Goal: Task Accomplishment & Management: Complete application form

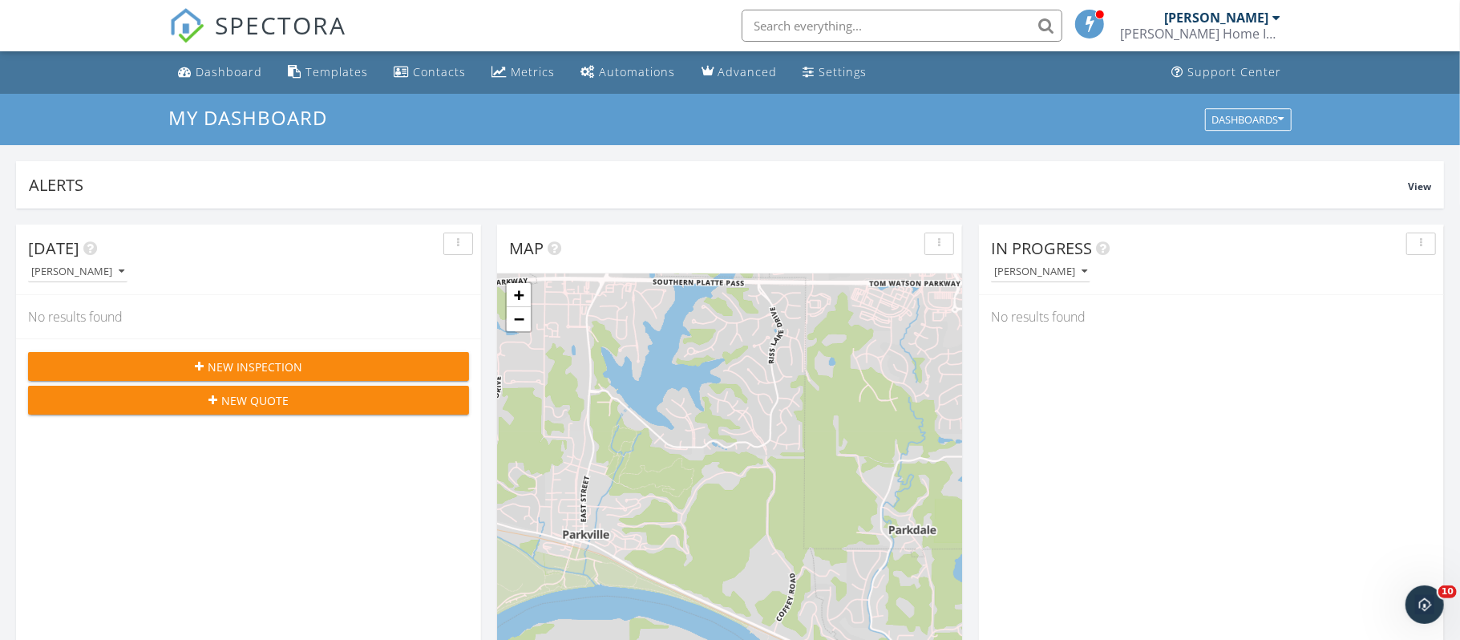
scroll to position [1460, 1461]
click at [212, 363] on span "New Inspection" at bounding box center [255, 366] width 95 height 17
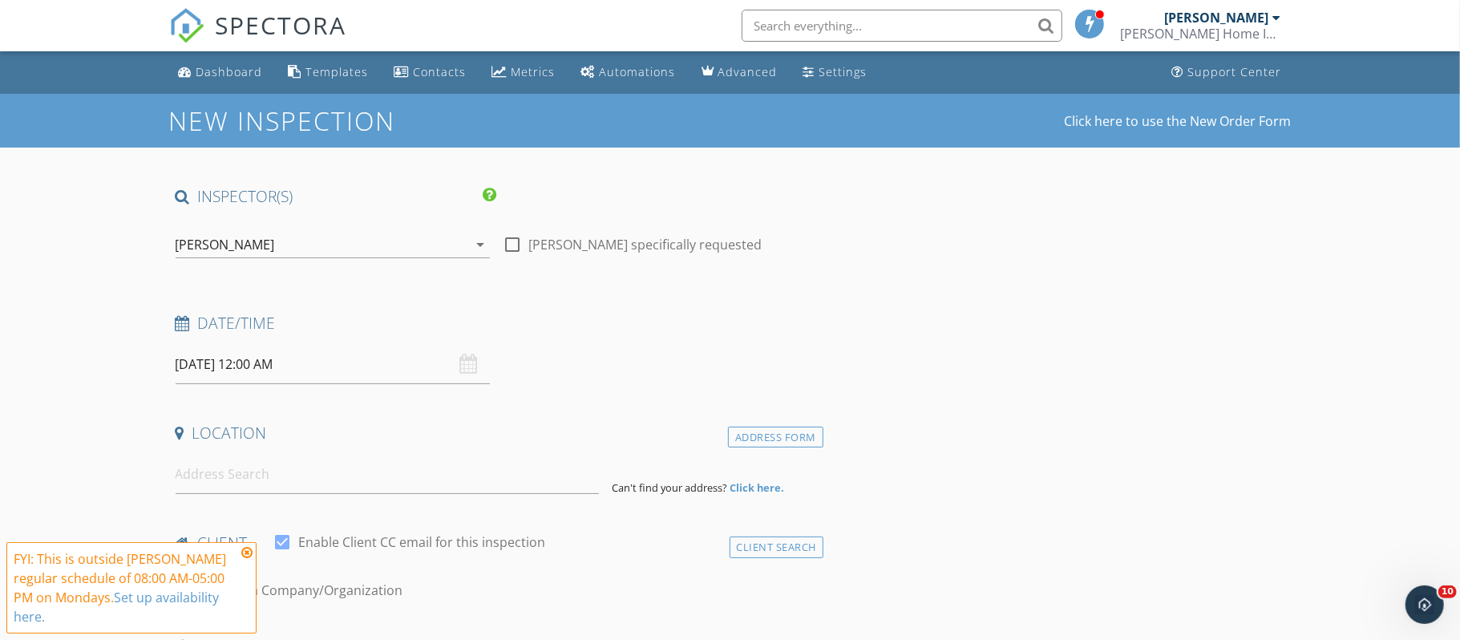
click at [481, 248] on icon "arrow_drop_down" at bounding box center [480, 244] width 19 height 19
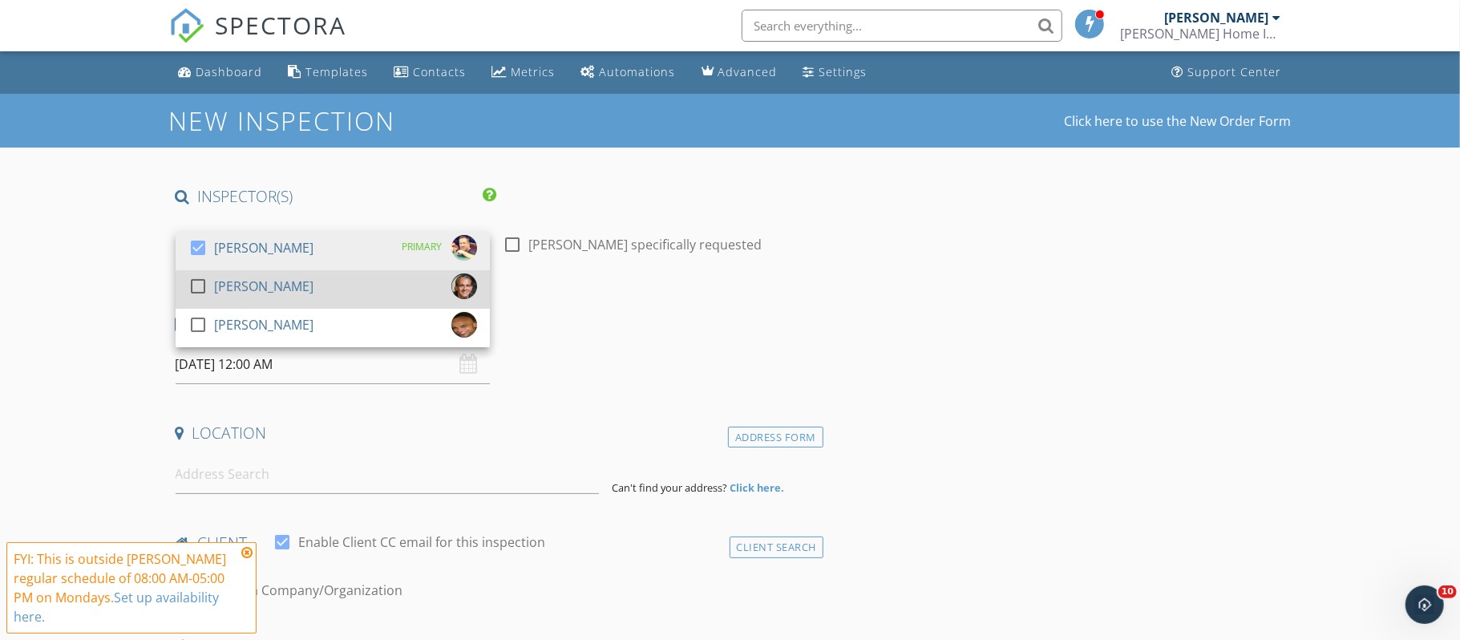
click at [285, 293] on div "[PERSON_NAME]" at bounding box center [263, 286] width 99 height 26
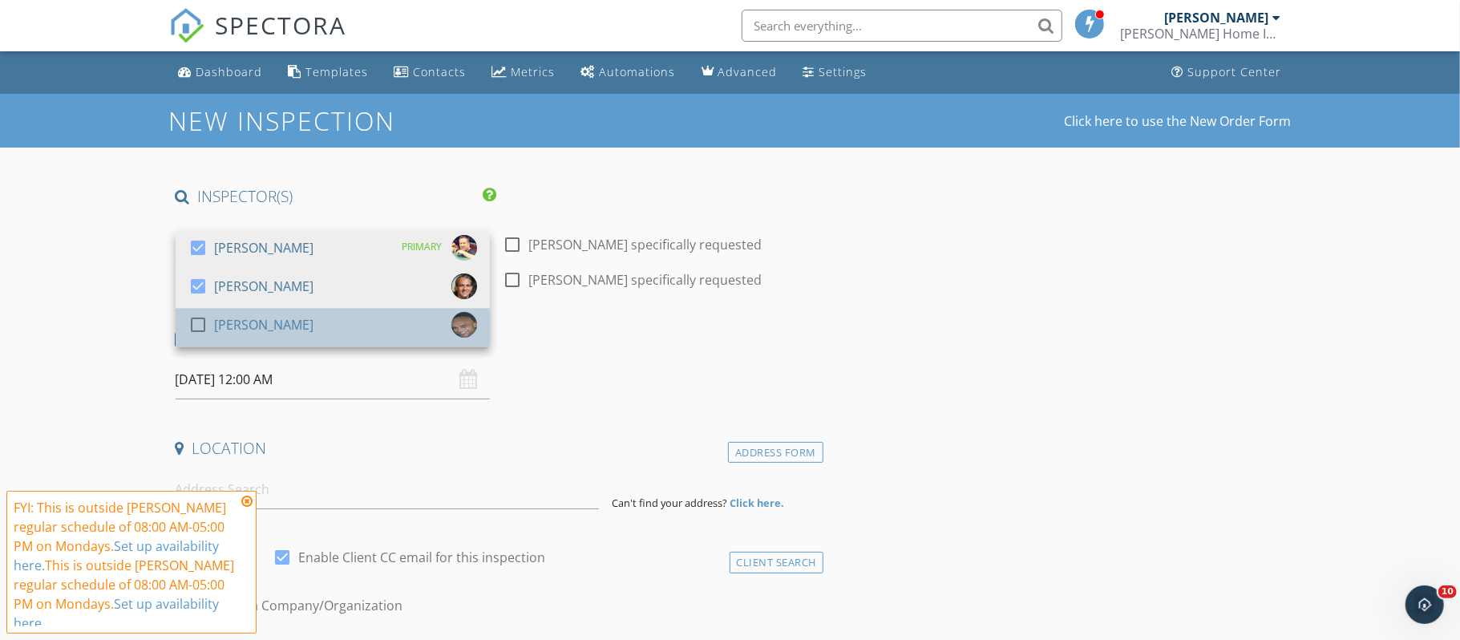
click at [281, 321] on div "[PERSON_NAME]" at bounding box center [263, 325] width 99 height 26
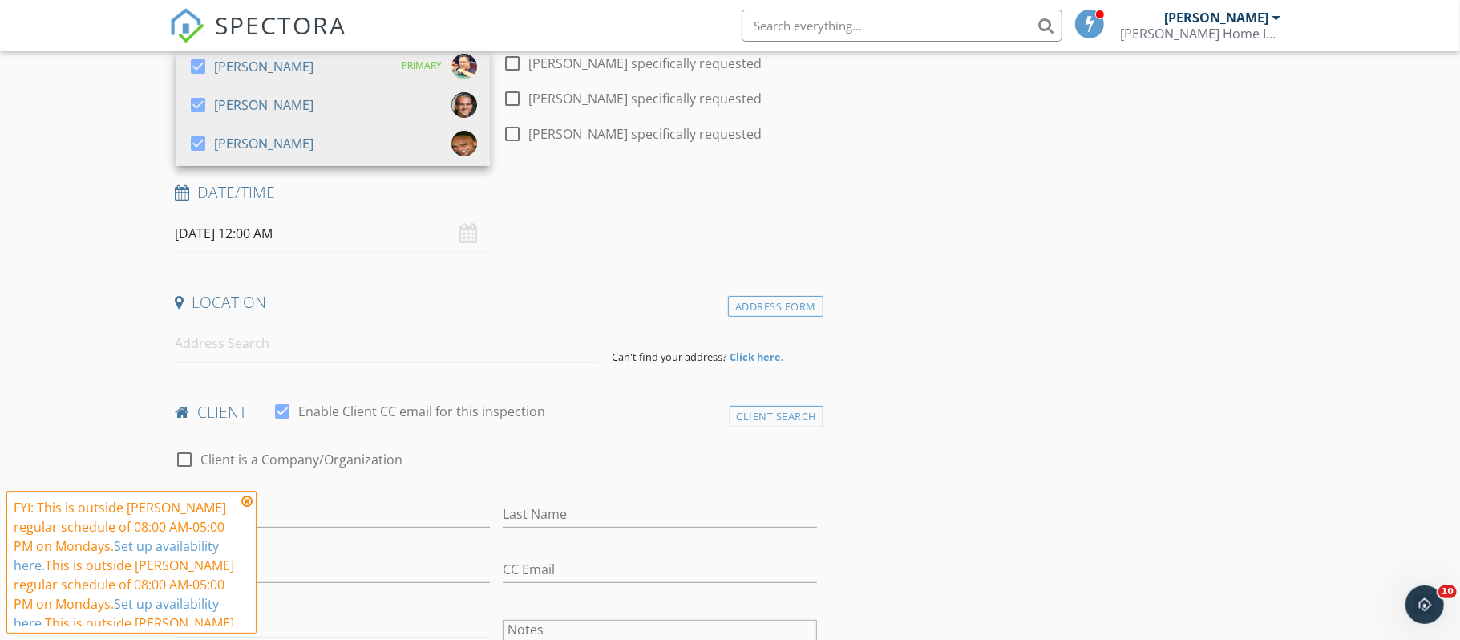
scroll to position [194, 0]
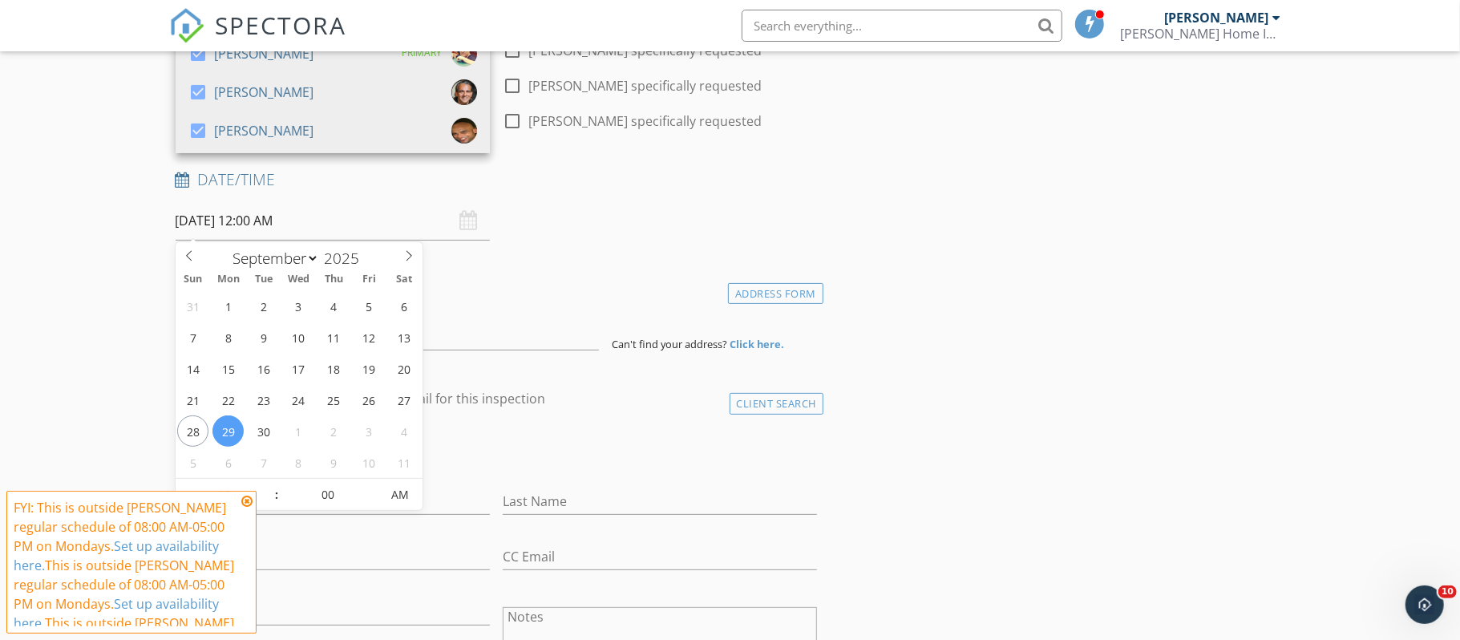
click at [325, 226] on input "09/29/2025 12:00 AM" at bounding box center [333, 220] width 314 height 39
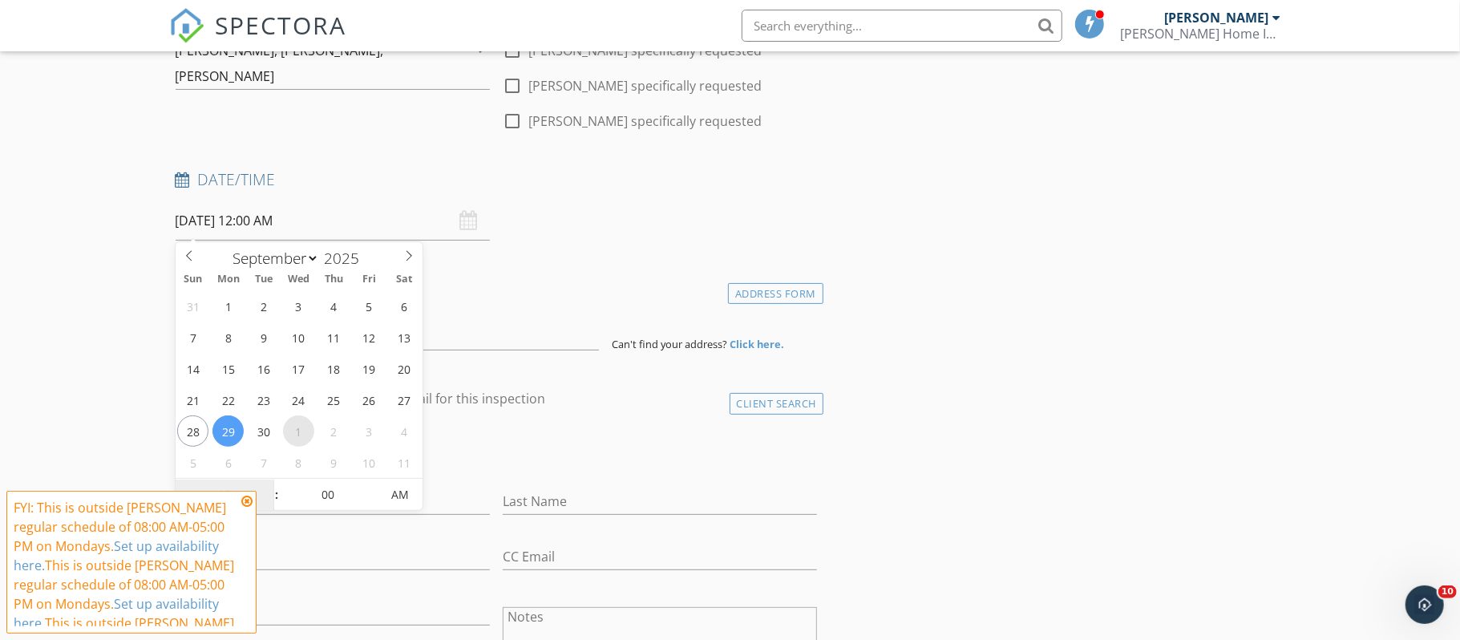
select select "9"
type input "10/01/2025 12:00 AM"
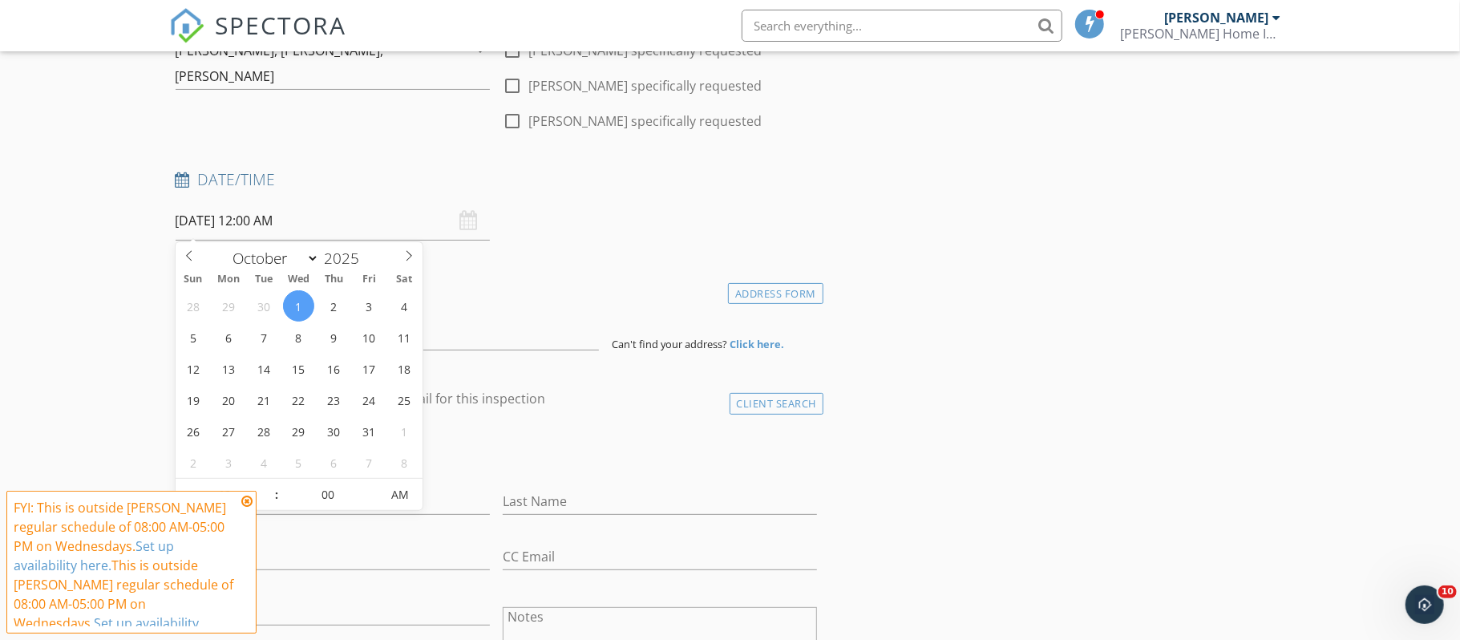
click at [248, 500] on icon at bounding box center [246, 501] width 11 height 13
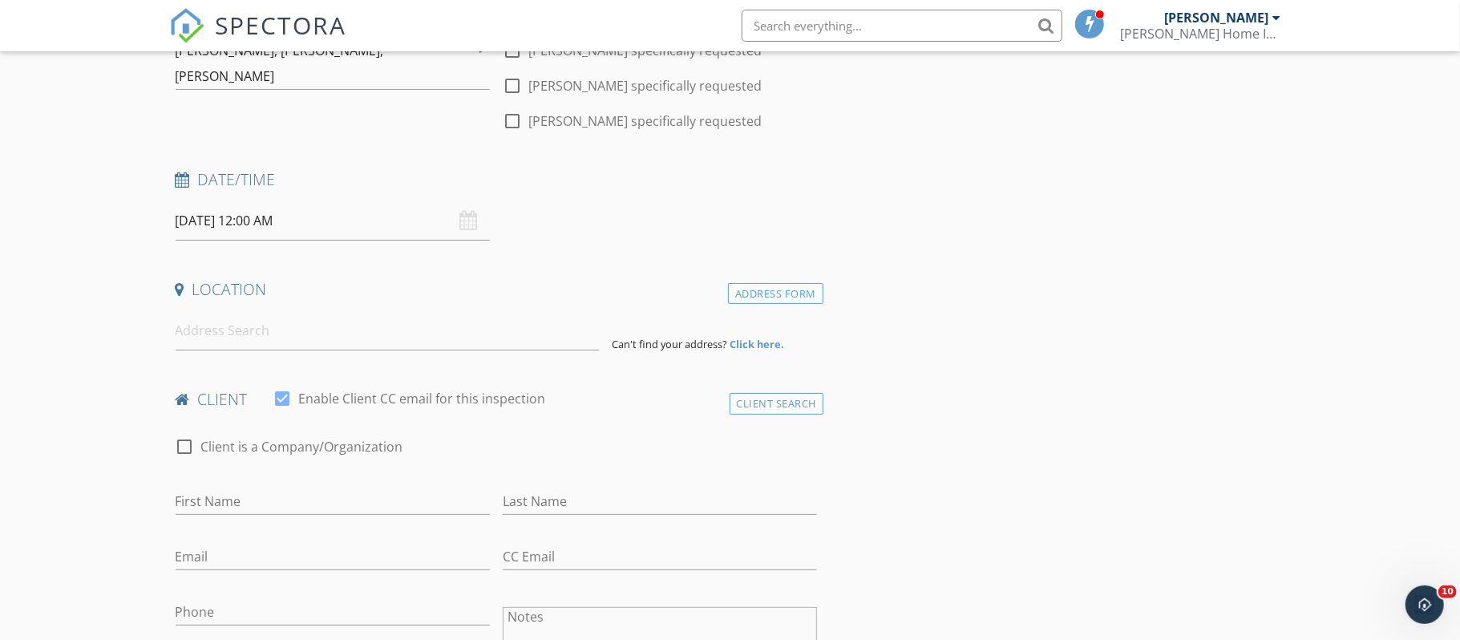
click at [318, 228] on input "10/01/2025 12:00 AM" at bounding box center [333, 220] width 314 height 39
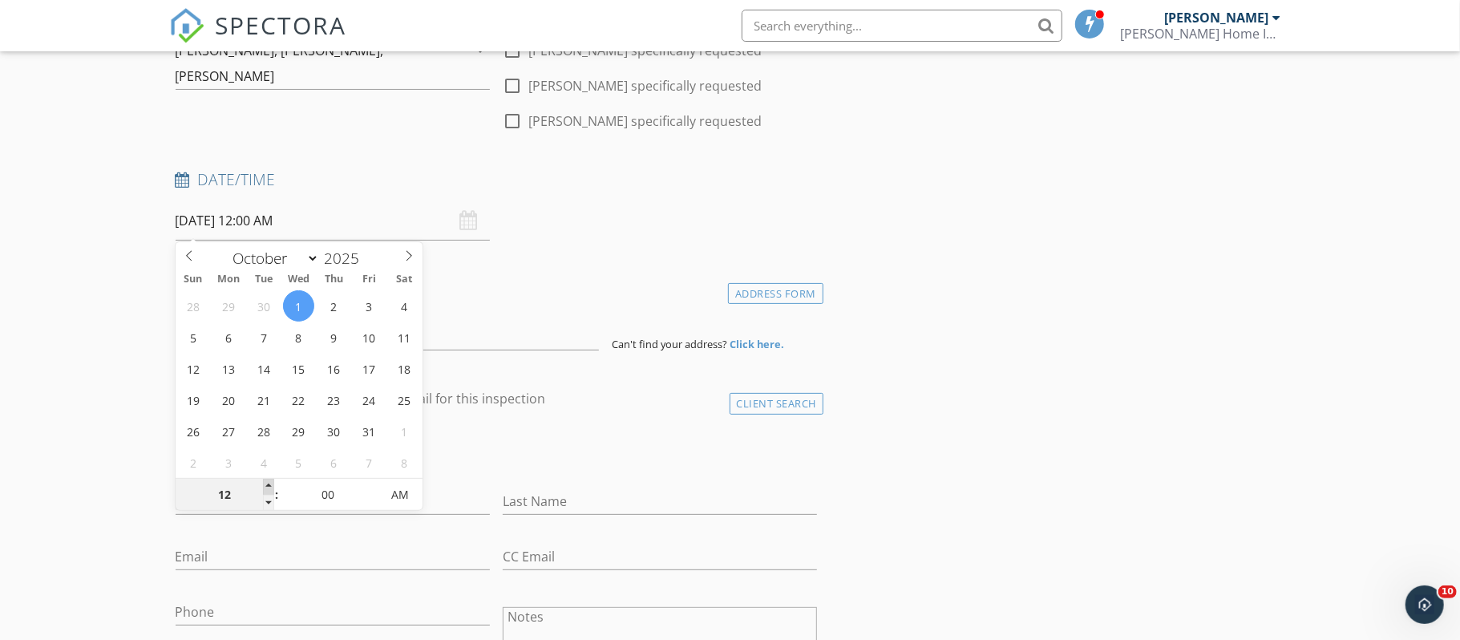
type input "01"
type input "10/01/2025 1:00 AM"
click at [270, 488] on span at bounding box center [268, 487] width 11 height 16
type input "02"
click at [270, 488] on span at bounding box center [268, 487] width 11 height 16
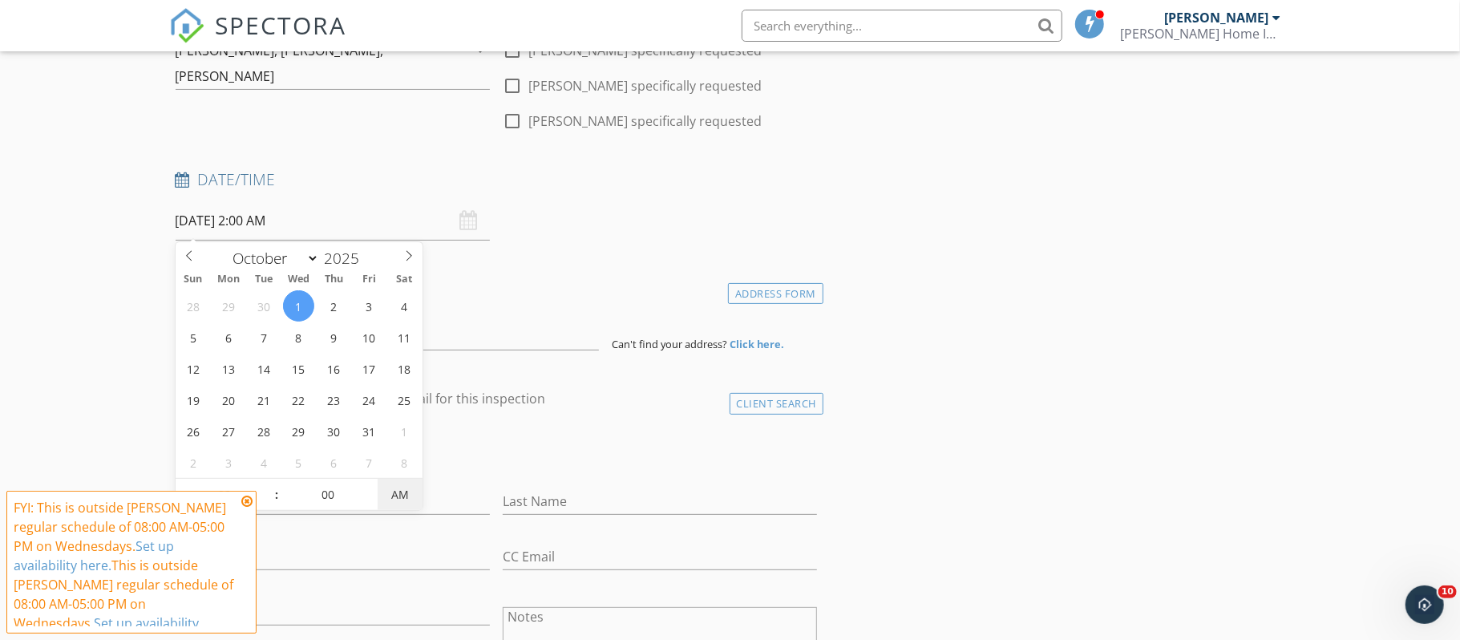
type input "[DATE] 2:00 PM"
click at [396, 501] on span "AM" at bounding box center [400, 495] width 44 height 32
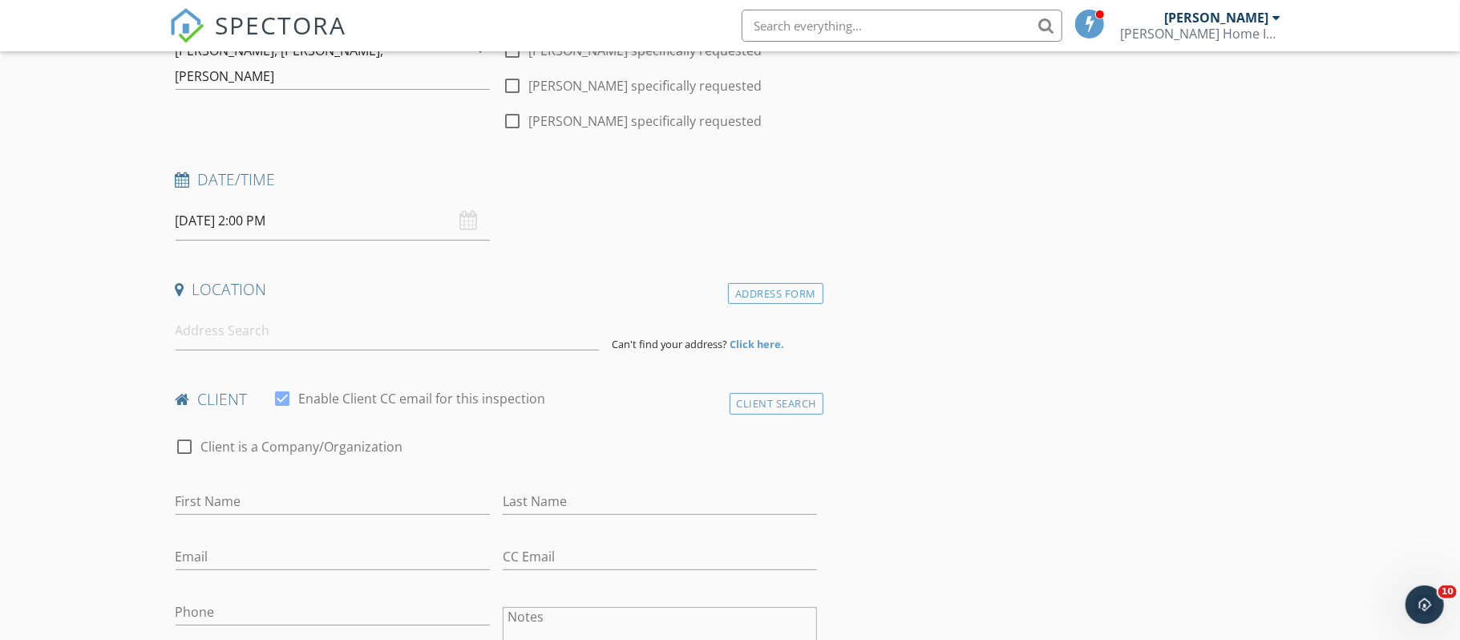
click at [204, 330] on input at bounding box center [387, 330] width 423 height 39
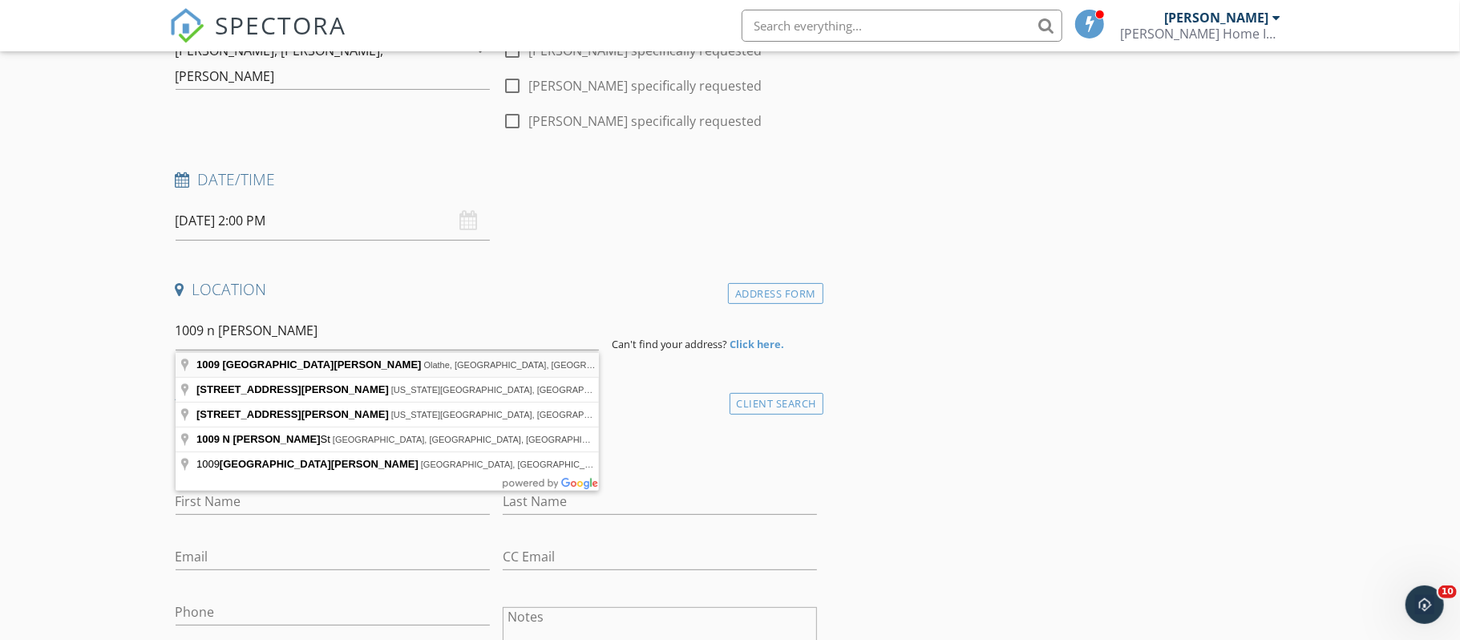
type input "1009 North Walker Lane, Olathe, KS, USA"
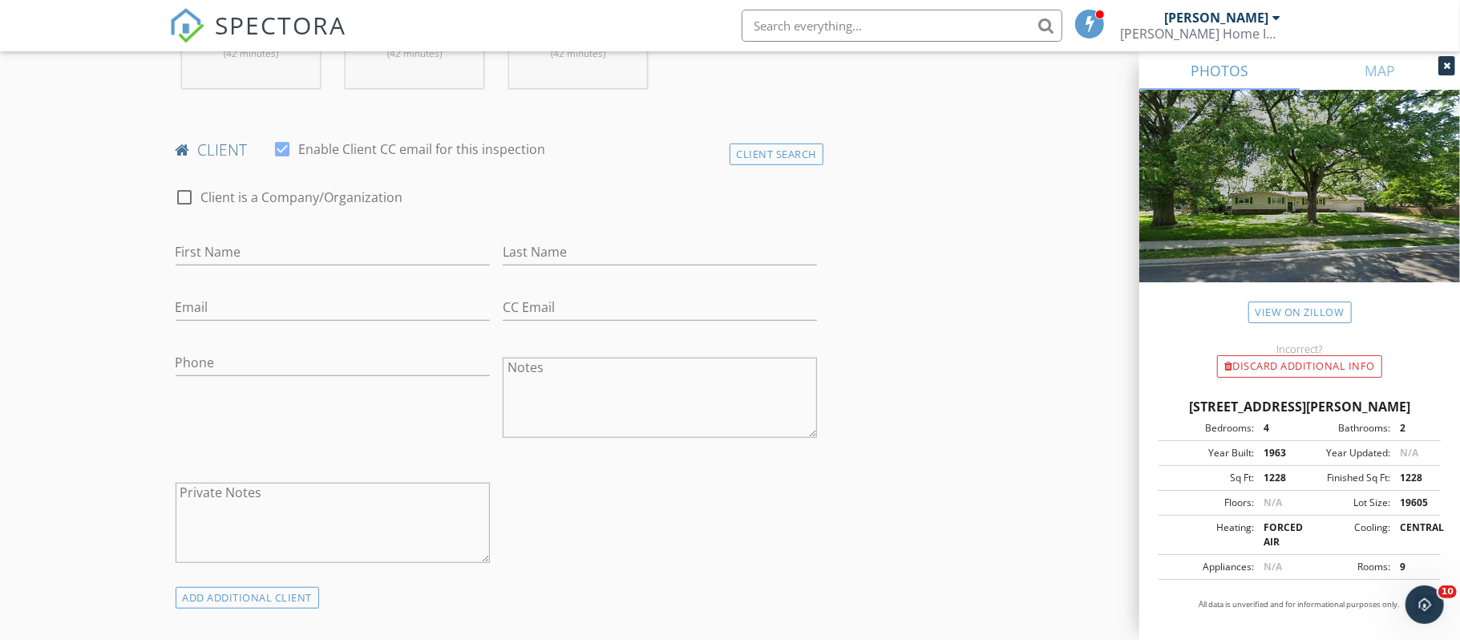
scroll to position [816, 0]
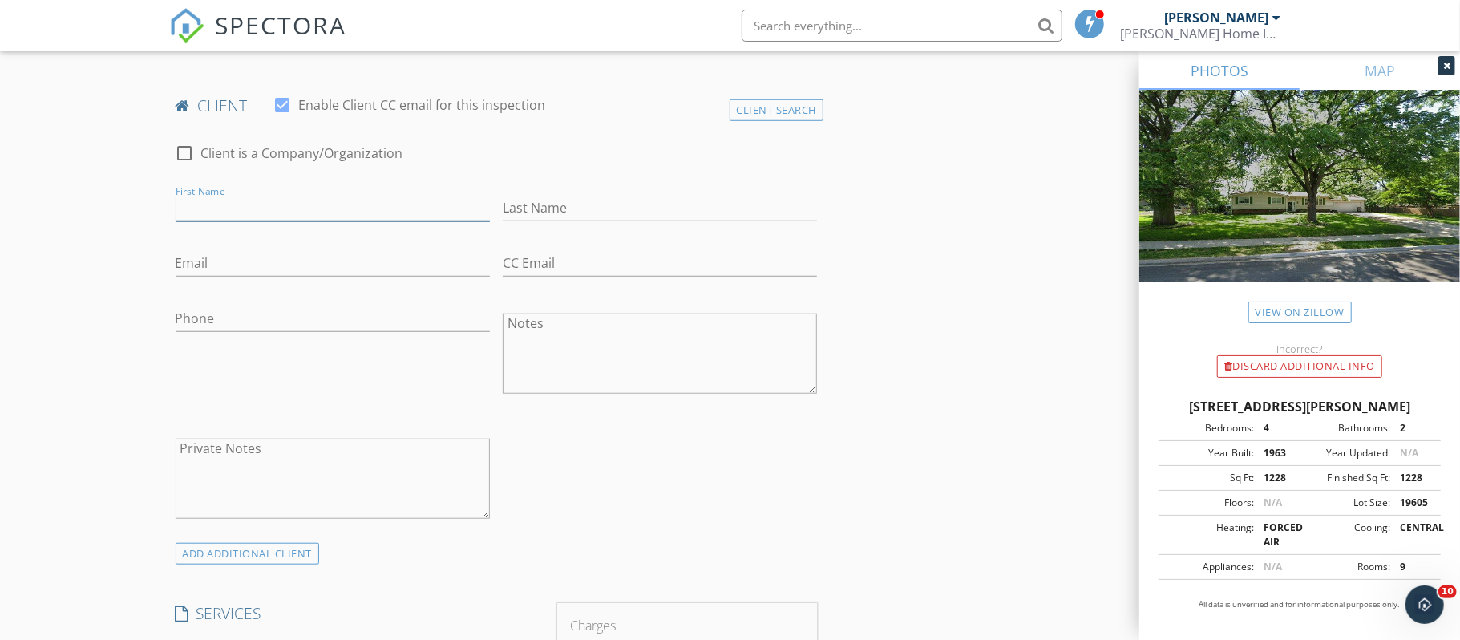
click at [221, 211] on input "First Name" at bounding box center [333, 208] width 314 height 26
type input "[PERSON_NAME]"
click at [520, 212] on input "Last Name" at bounding box center [660, 208] width 314 height 26
type input "[PERSON_NAME]"
click at [203, 265] on input "Email" at bounding box center [333, 263] width 314 height 26
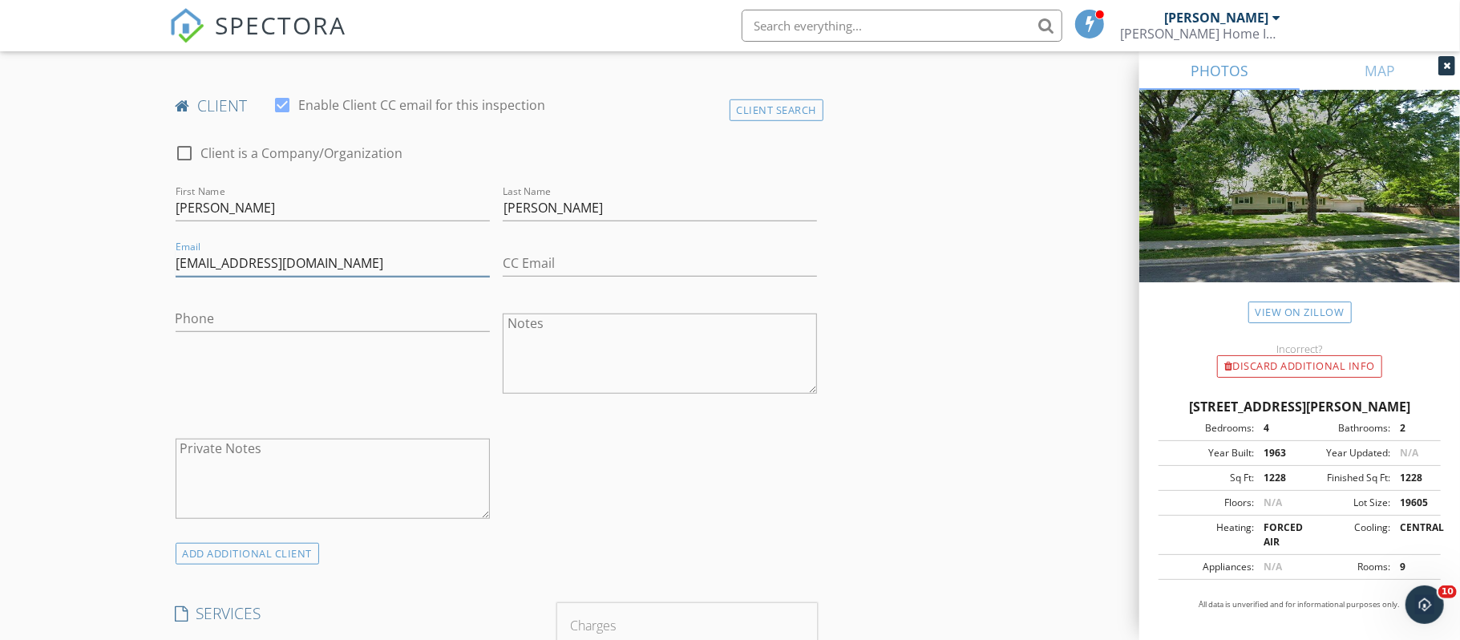
type input "[EMAIL_ADDRESS][DOMAIN_NAME]"
click at [200, 315] on input "Phone" at bounding box center [333, 319] width 314 height 26
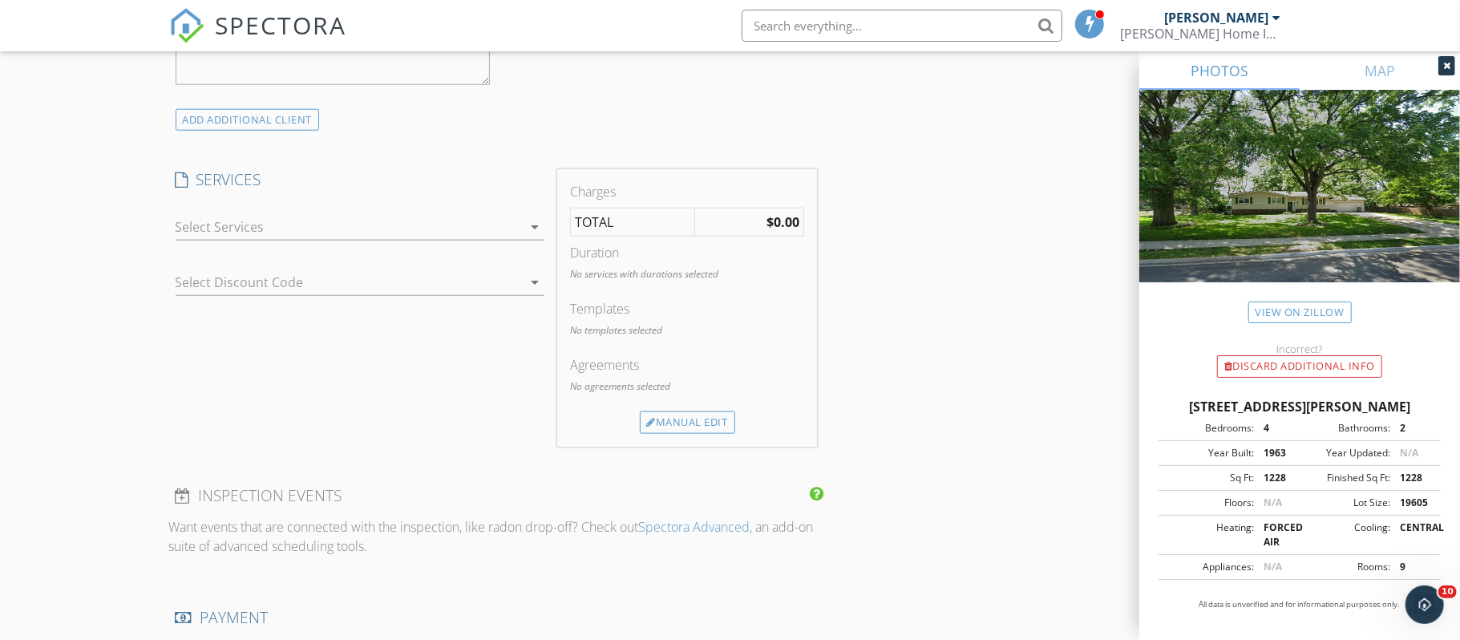
scroll to position [1265, 0]
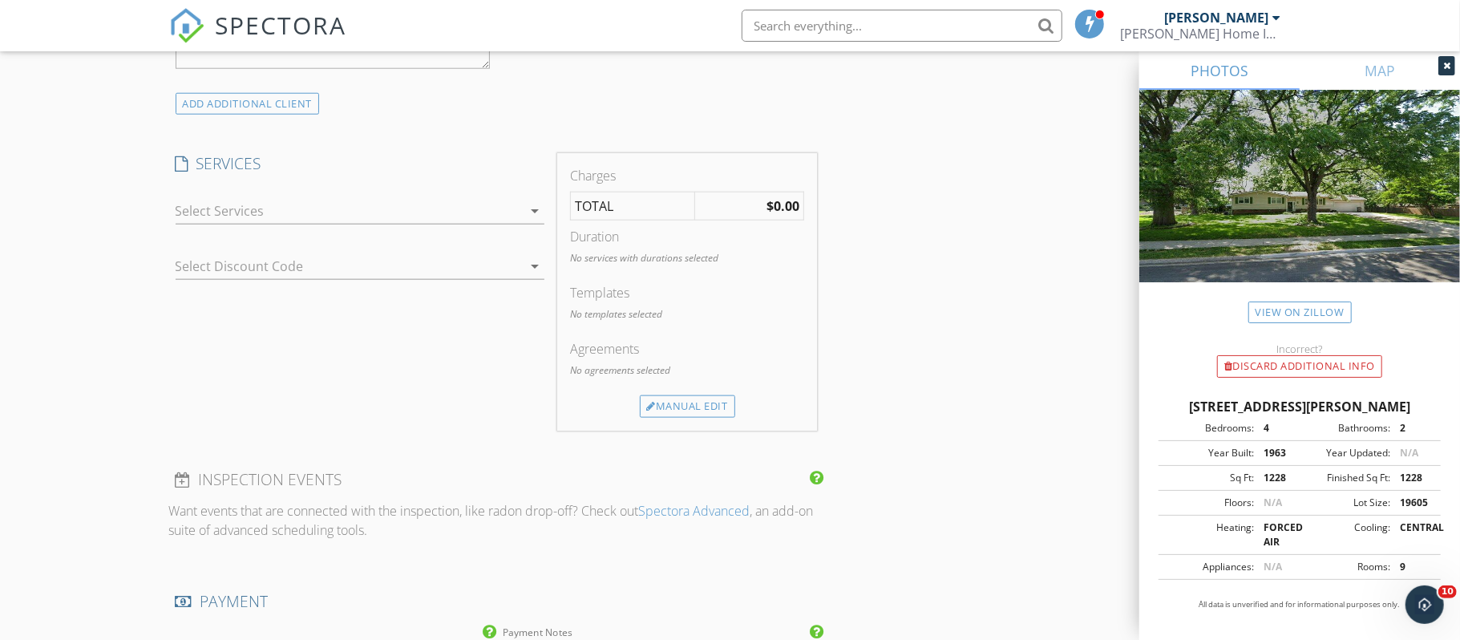
type input "[PHONE_NUMBER]"
click at [536, 216] on icon "arrow_drop_down" at bounding box center [534, 210] width 19 height 19
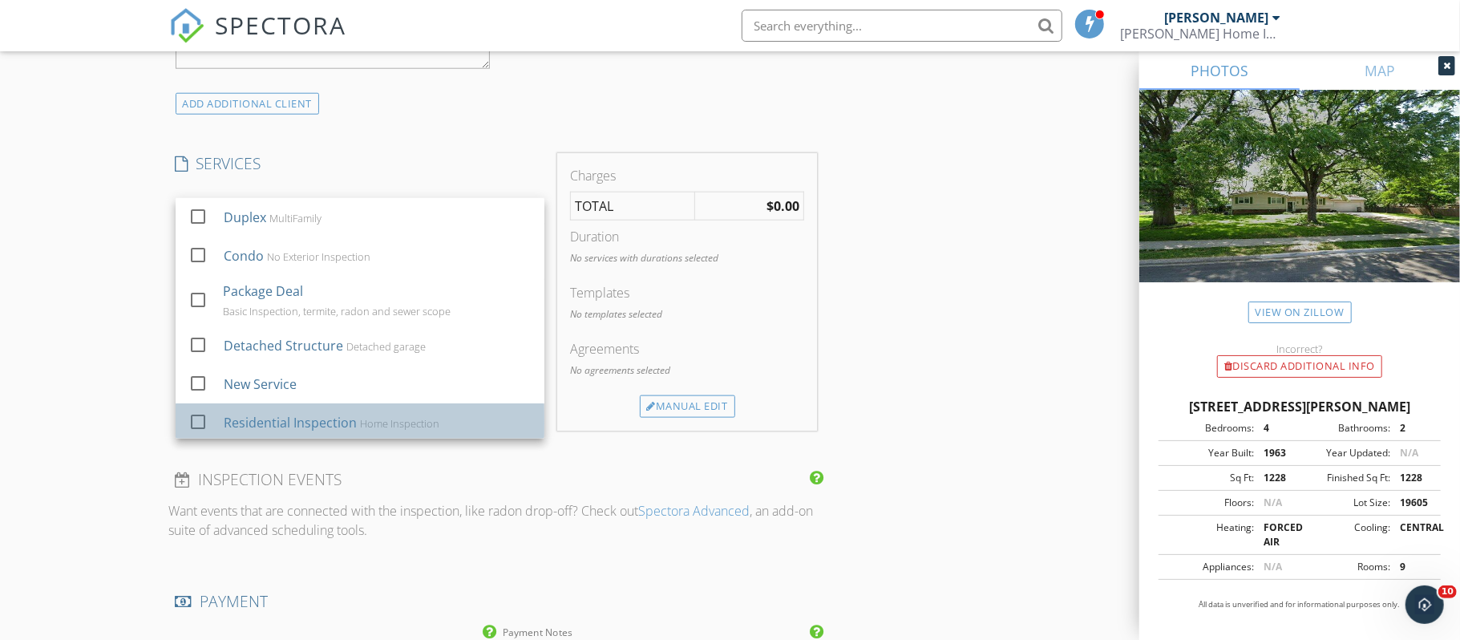
click at [295, 427] on div "Residential Inspection" at bounding box center [289, 422] width 133 height 19
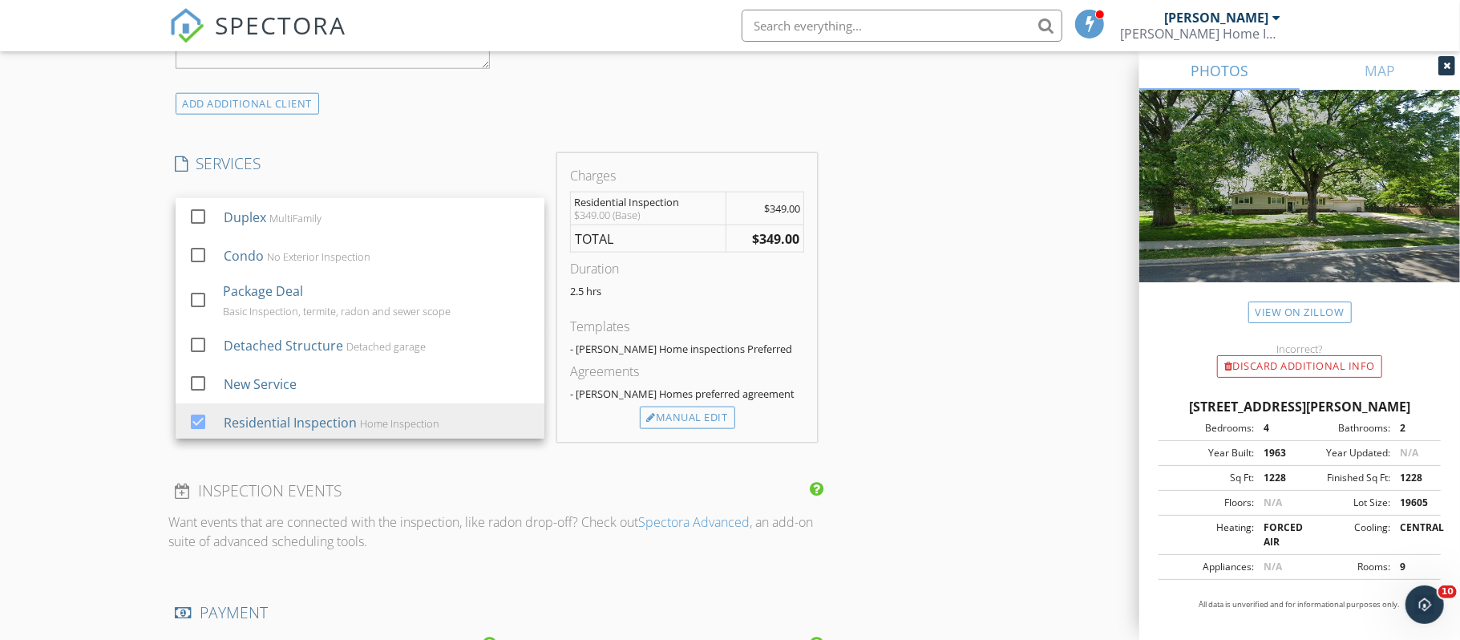
click at [135, 394] on div "New Inspection Click here to use the New Order Form INSPECTOR(S) check_box Mark…" at bounding box center [730, 239] width 1460 height 2822
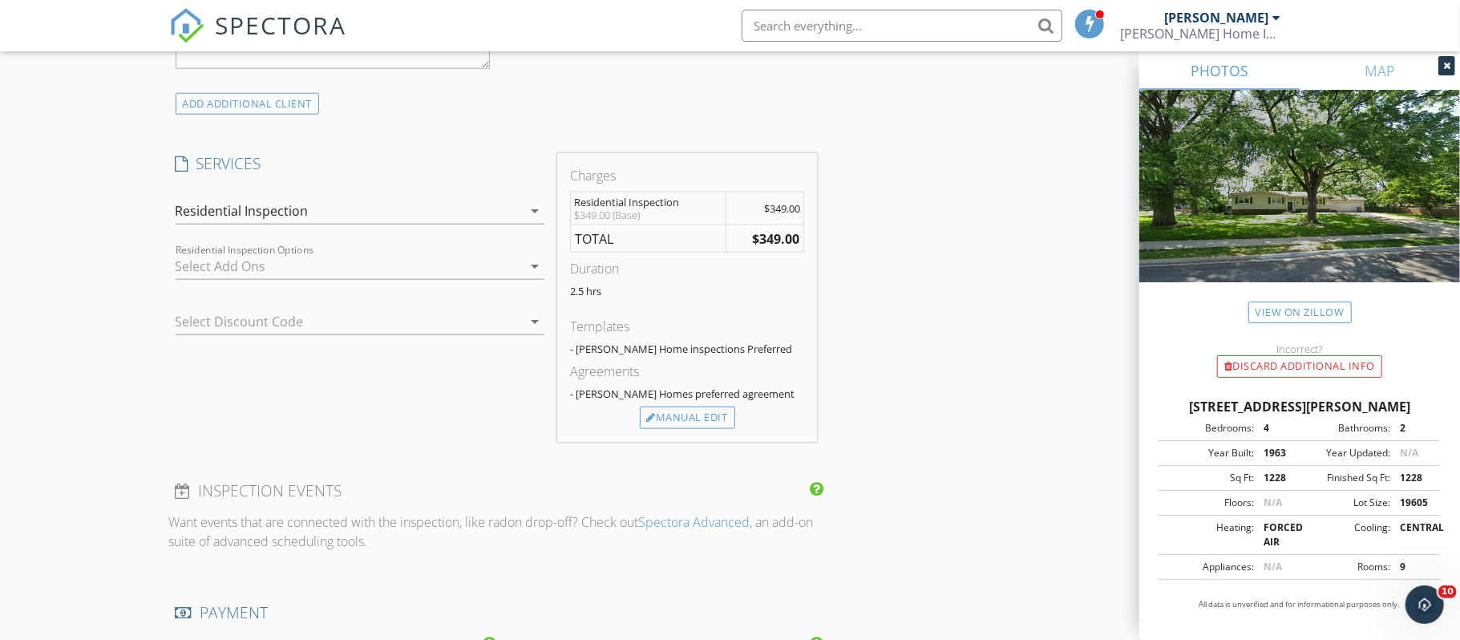
click at [534, 273] on icon "arrow_drop_down" at bounding box center [534, 266] width 19 height 19
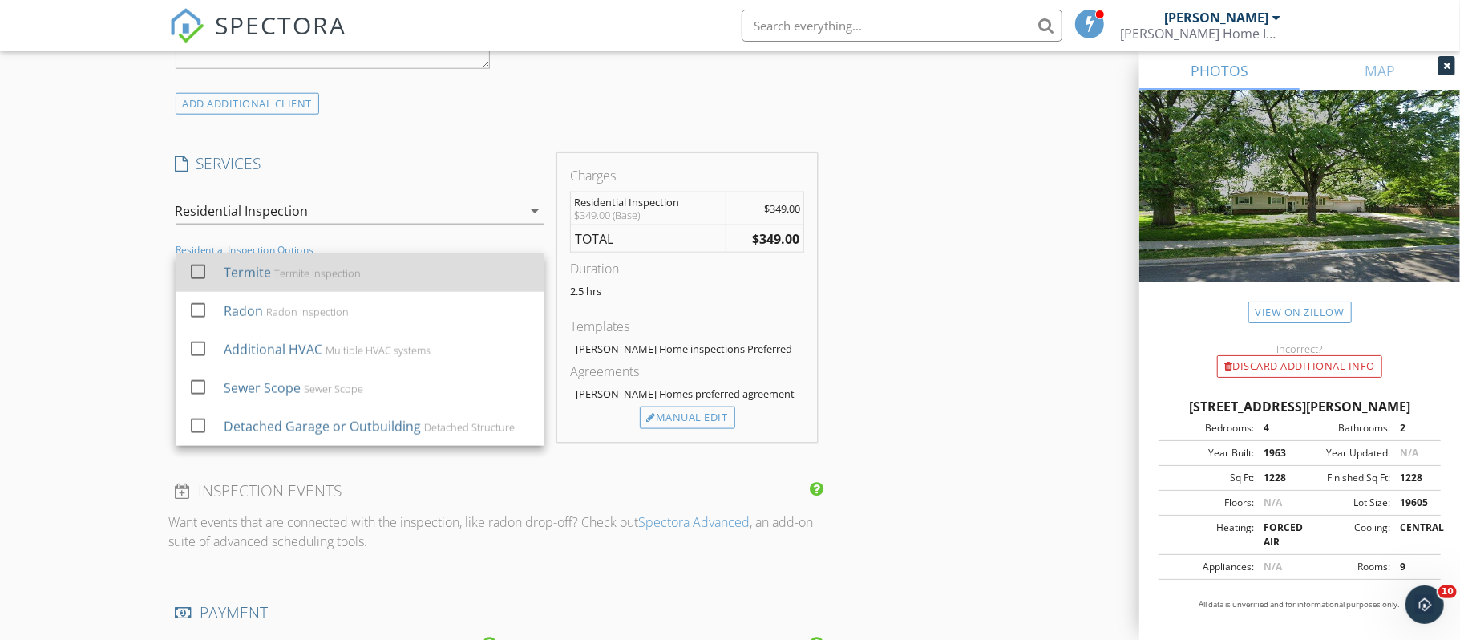
click at [202, 281] on div at bounding box center [197, 271] width 27 height 27
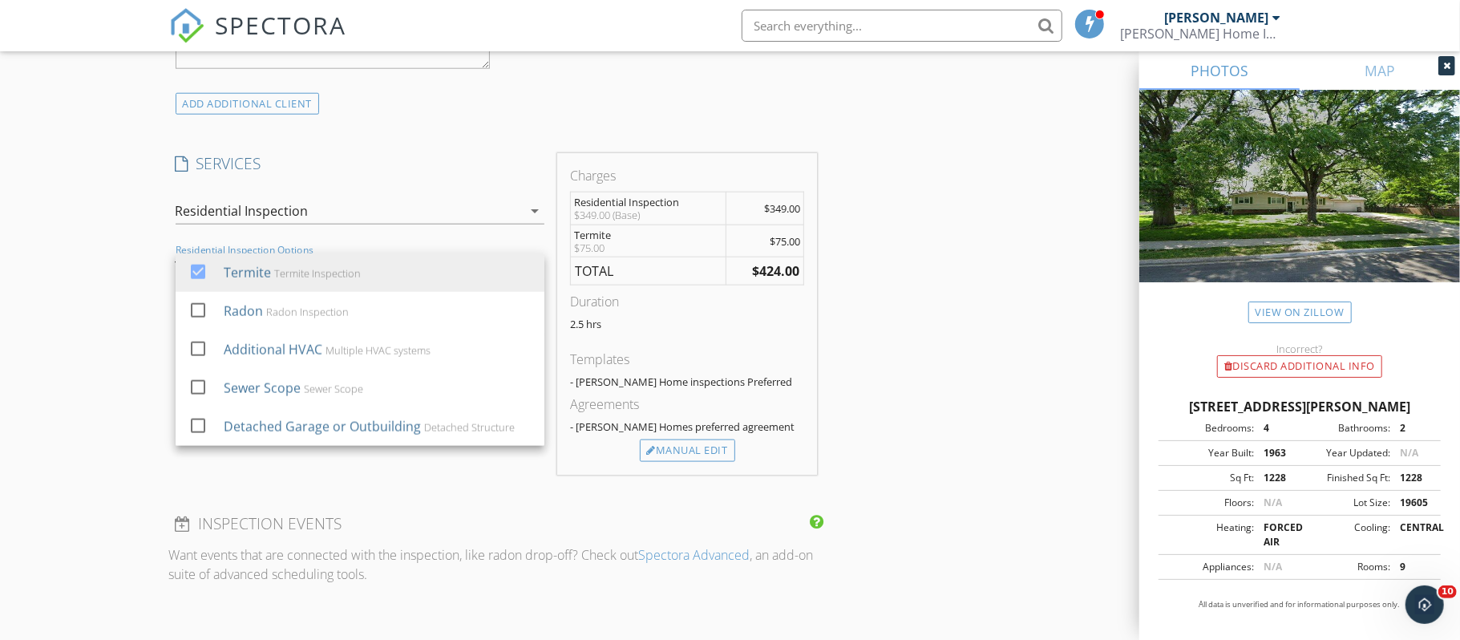
click at [130, 434] on div "New Inspection Click here to use the New Order Form INSPECTOR(S) check_box Mark…" at bounding box center [730, 255] width 1460 height 2855
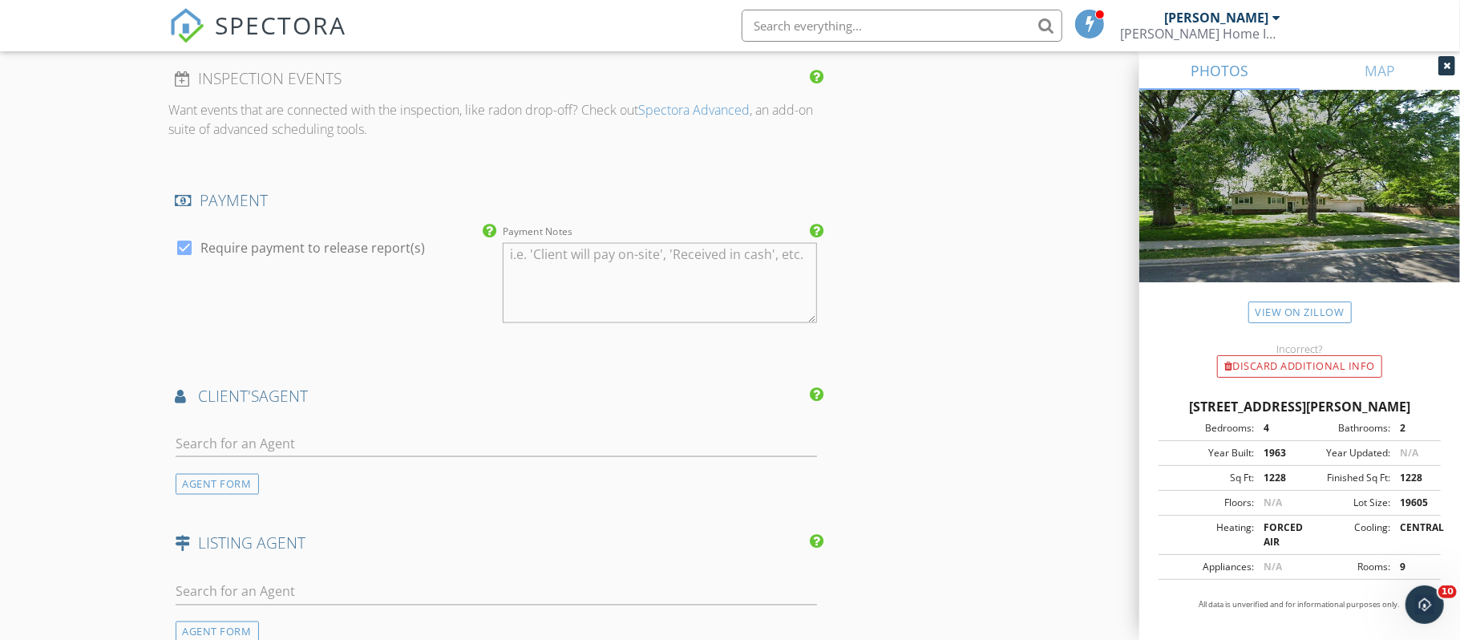
scroll to position [1724, 0]
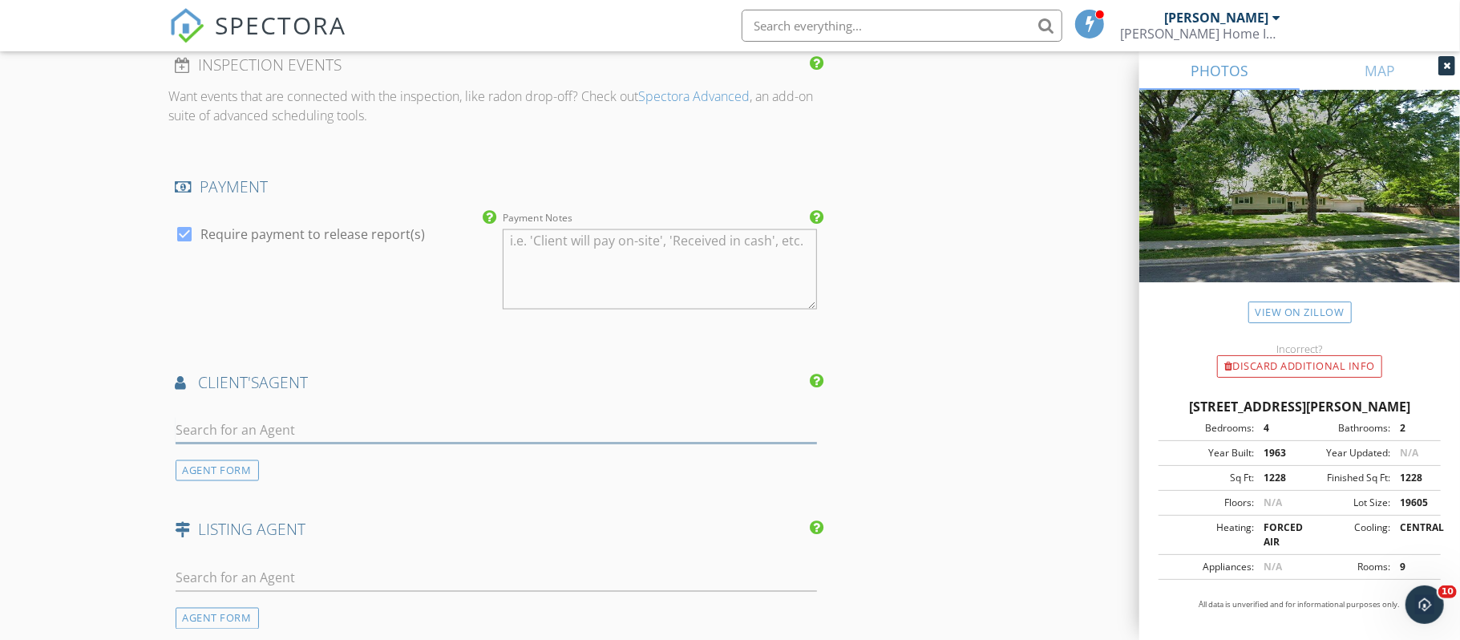
click at [216, 441] on input "text" at bounding box center [497, 430] width 642 height 26
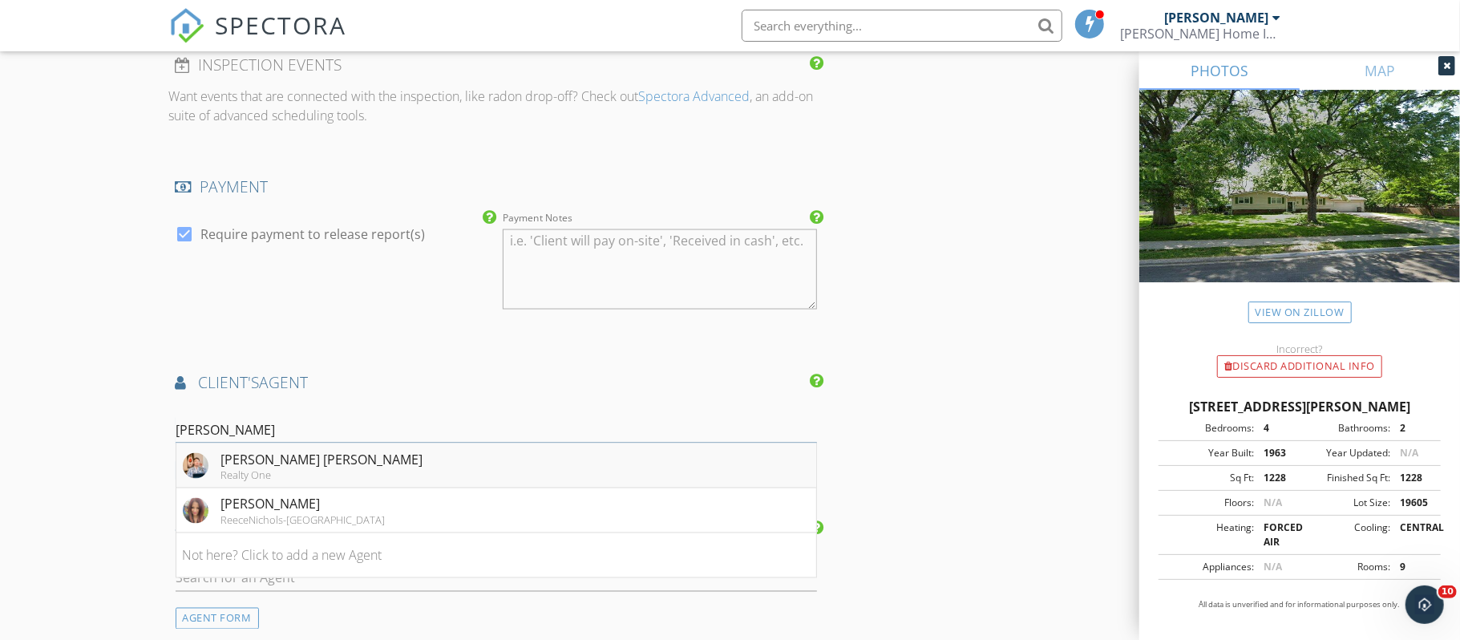
type input "[PERSON_NAME]"
click at [237, 482] on div "Realty One" at bounding box center [322, 475] width 202 height 13
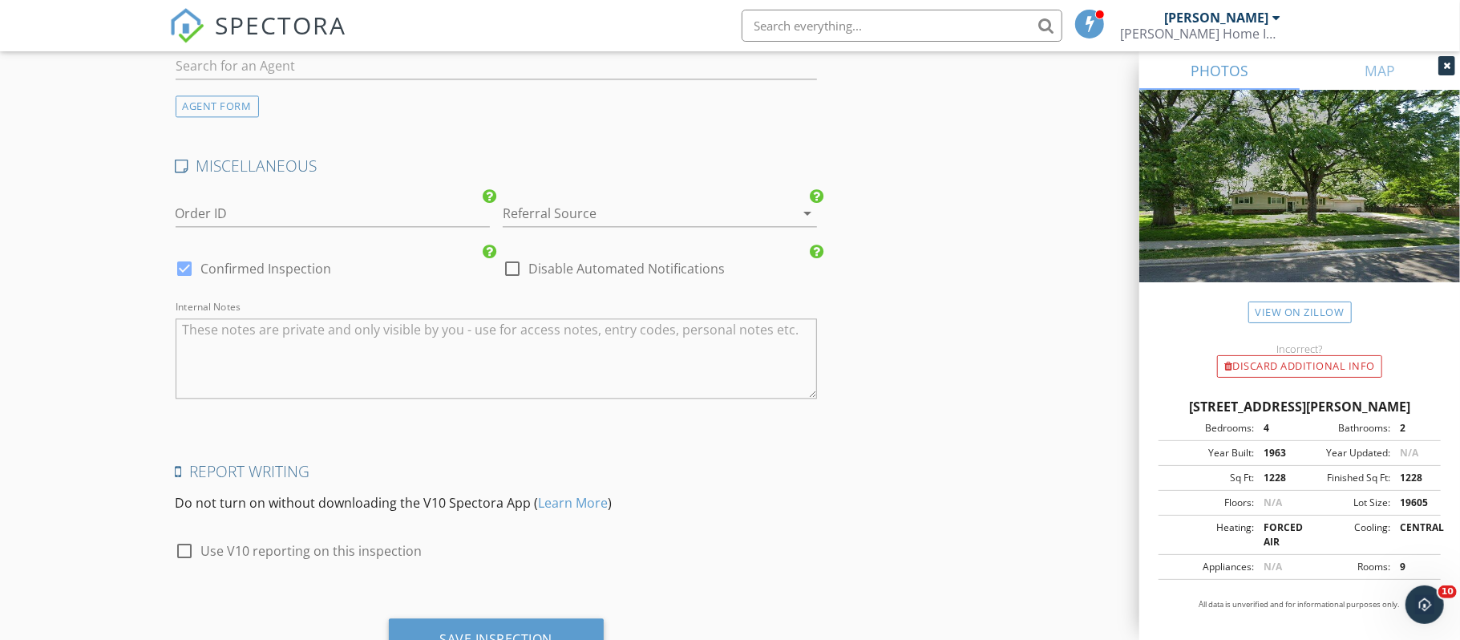
scroll to position [2678, 0]
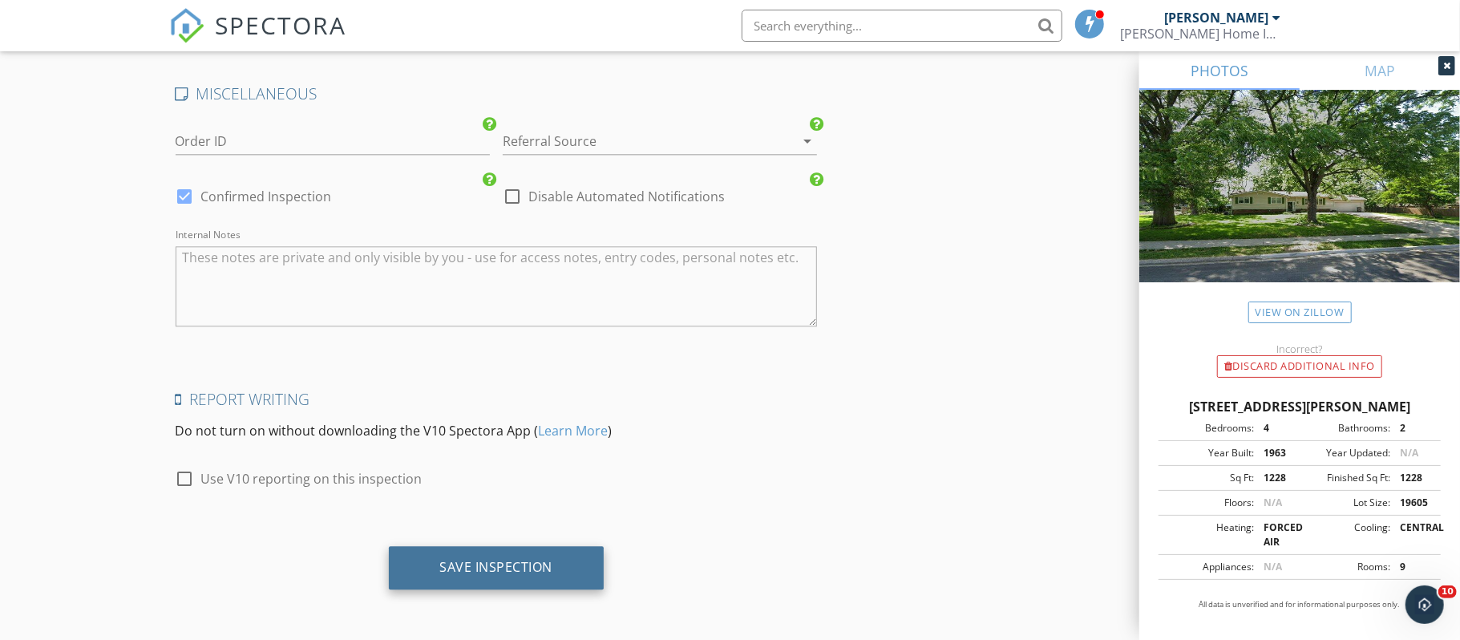
click at [528, 570] on div "Save Inspection" at bounding box center [496, 567] width 113 height 16
